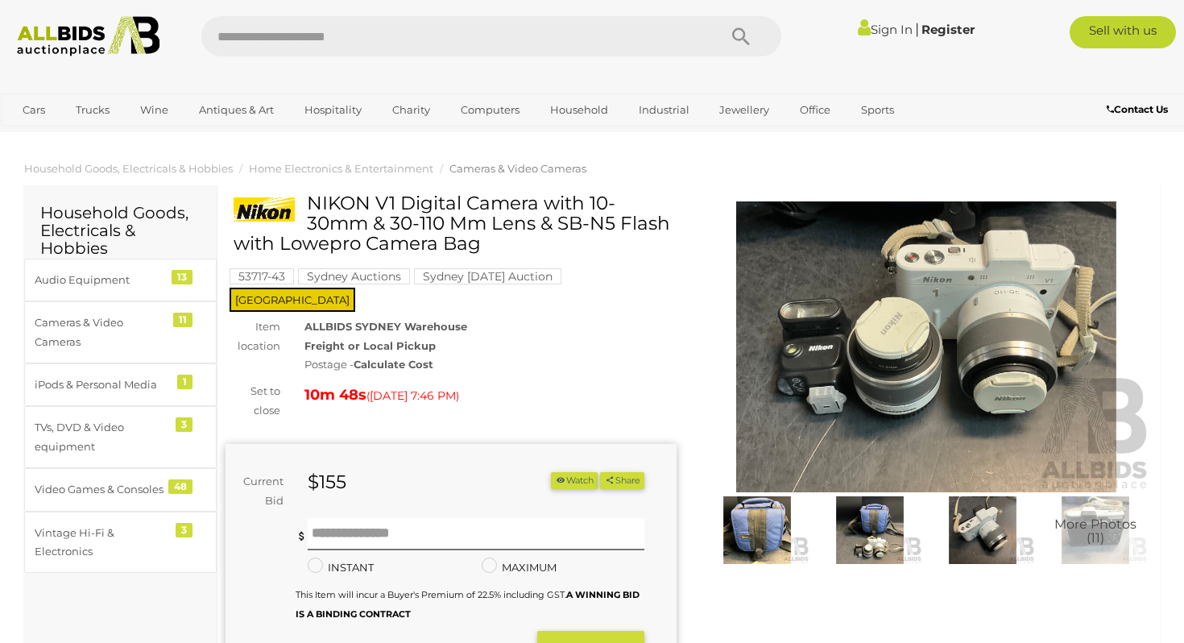
click at [973, 536] on img at bounding box center [982, 530] width 105 height 68
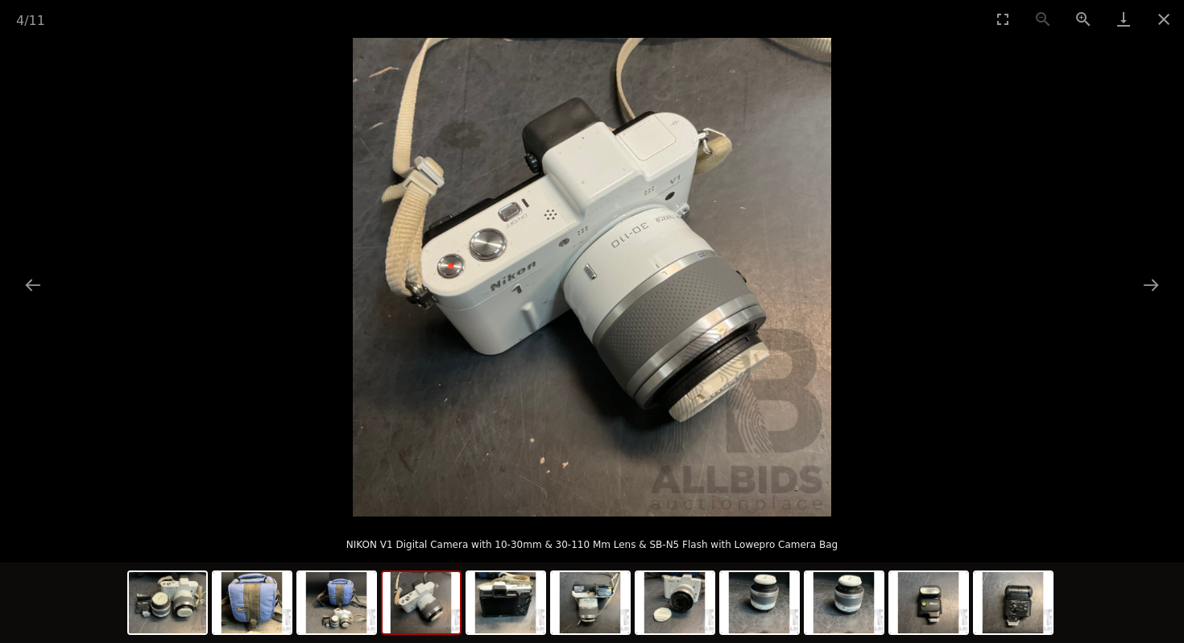
click at [921, 551] on p "NIKON V1 Digital Camera with 10-30mm & 30-110 Mm Lens & SB-N5 Flash with Lowepr…" at bounding box center [591, 541] width 1119 height 26
click at [932, 589] on img at bounding box center [928, 602] width 77 height 61
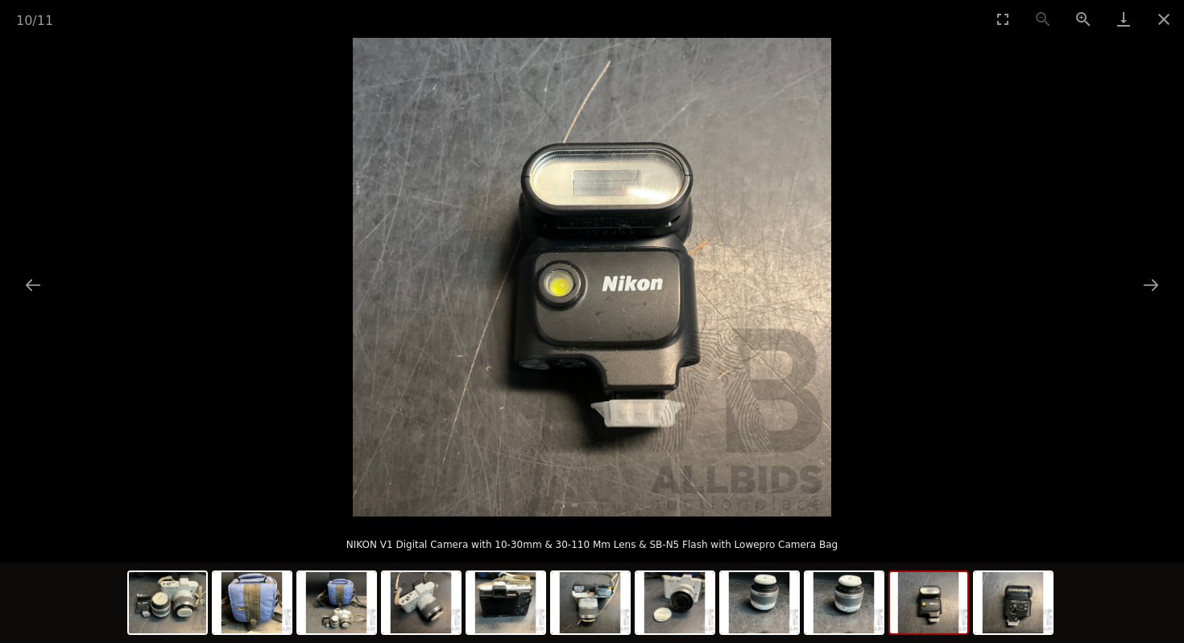
click at [717, 601] on div at bounding box center [592, 604] width 930 height 85
click at [771, 606] on img at bounding box center [759, 602] width 77 height 61
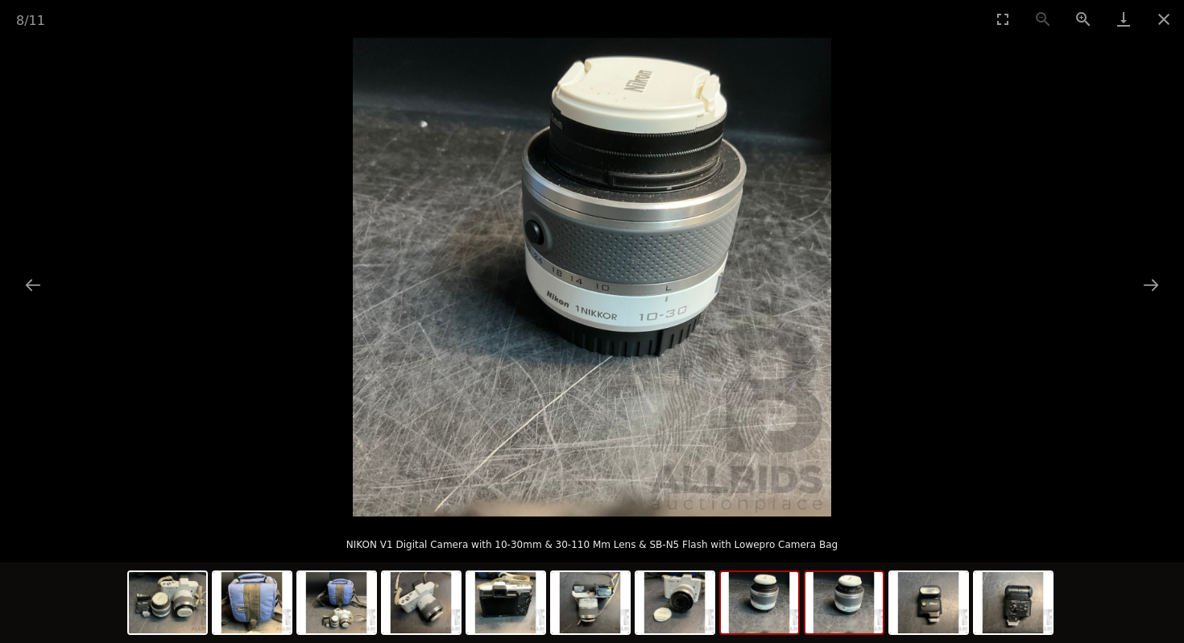
click at [825, 608] on img at bounding box center [843, 602] width 77 height 61
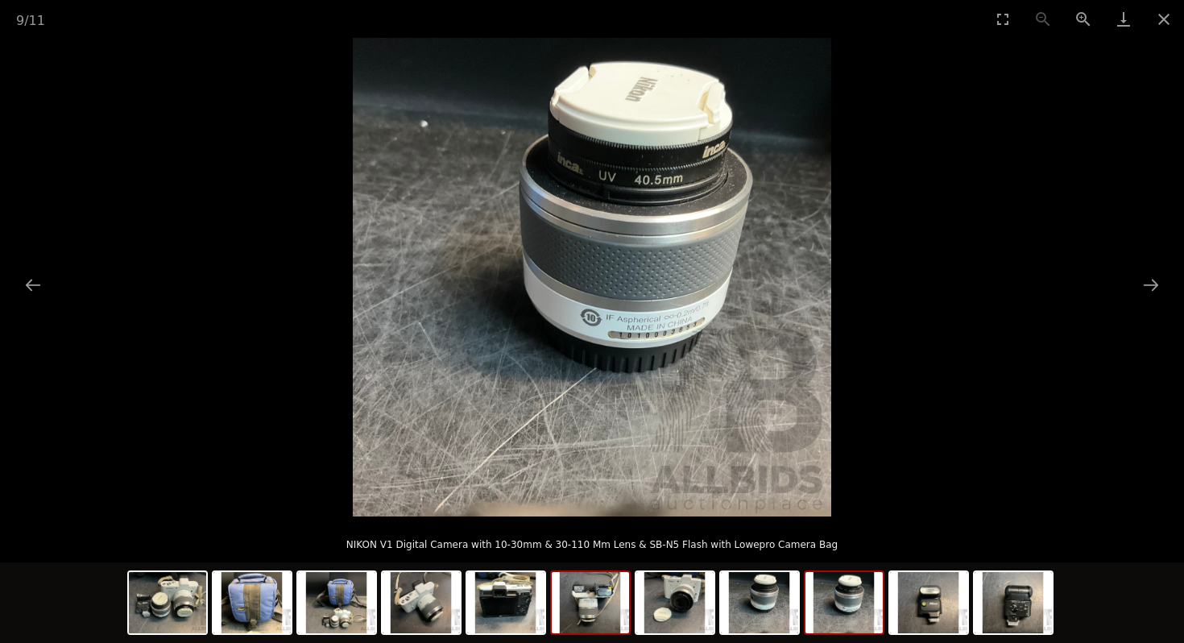
click at [607, 610] on img at bounding box center [590, 602] width 77 height 61
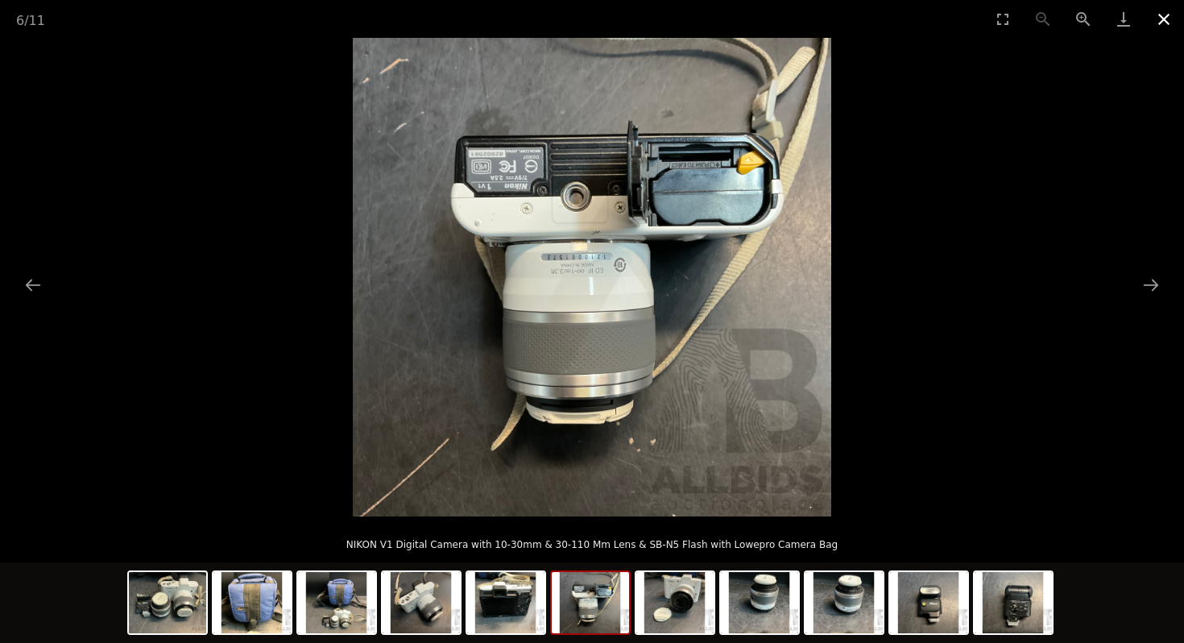
click at [1168, 27] on button "Close gallery" at bounding box center [1163, 19] width 40 height 38
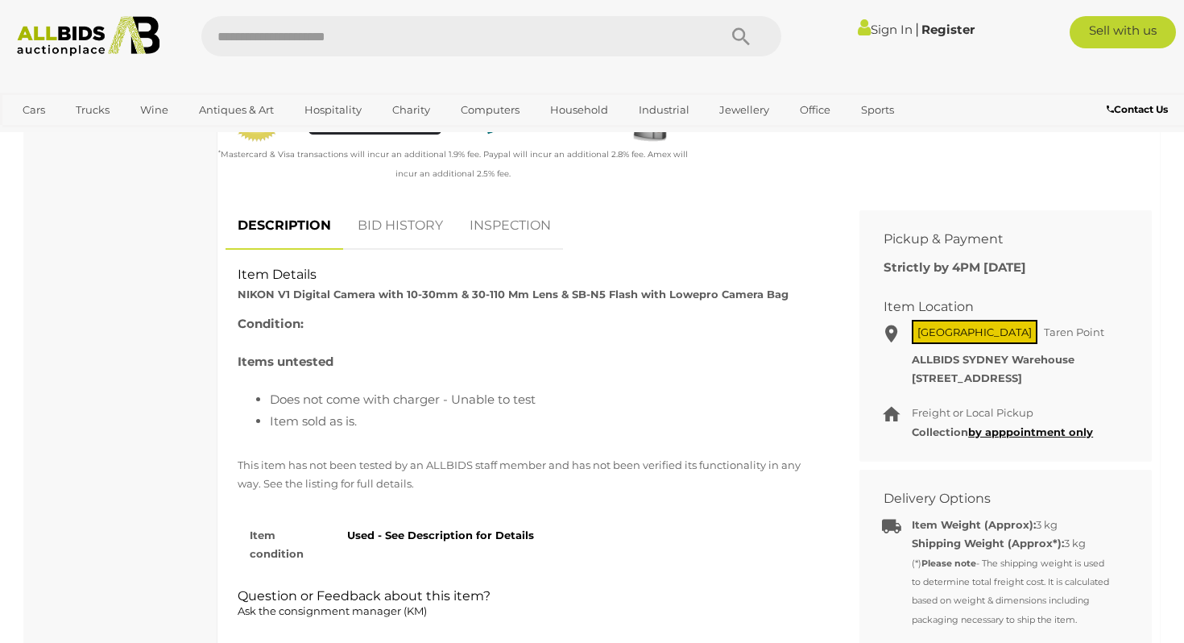
scroll to position [626, 0]
